Goal: Navigation & Orientation: Find specific page/section

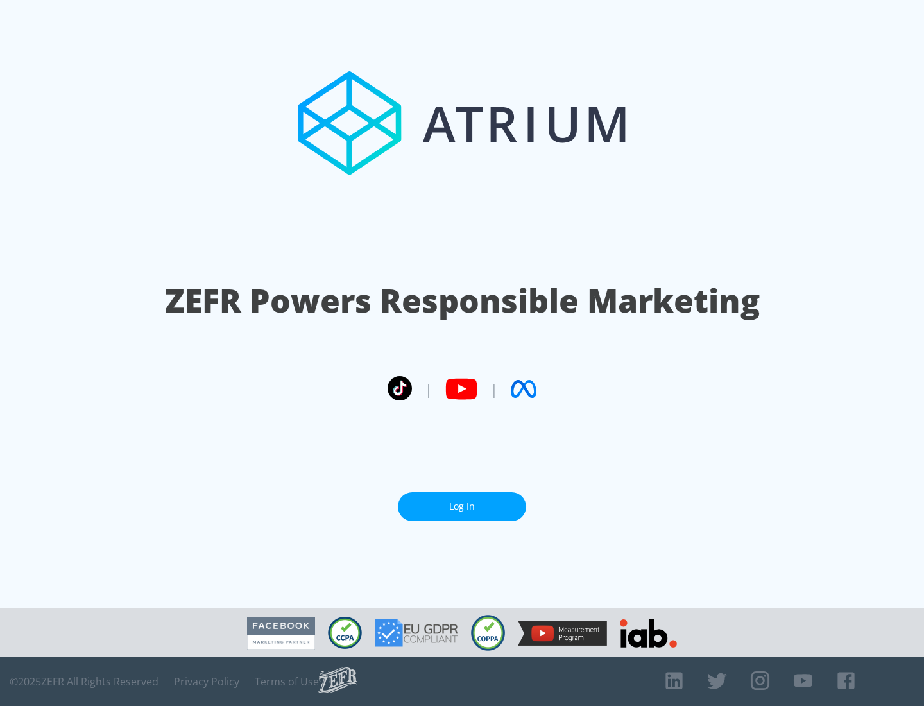
click at [462, 506] on link "Log In" at bounding box center [462, 506] width 128 height 29
